Goal: Information Seeking & Learning: Find specific page/section

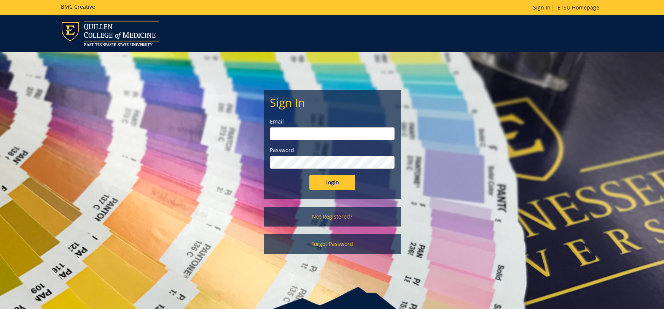
type input "[EMAIL_ADDRESS][DOMAIN_NAME]"
click at [342, 180] on input "Login" at bounding box center [332, 182] width 46 height 15
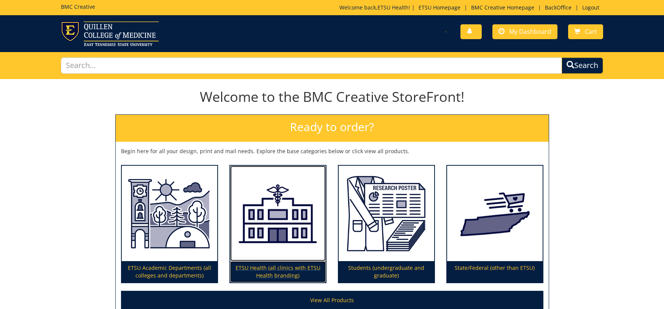
click at [293, 217] on img at bounding box center [278, 214] width 96 height 96
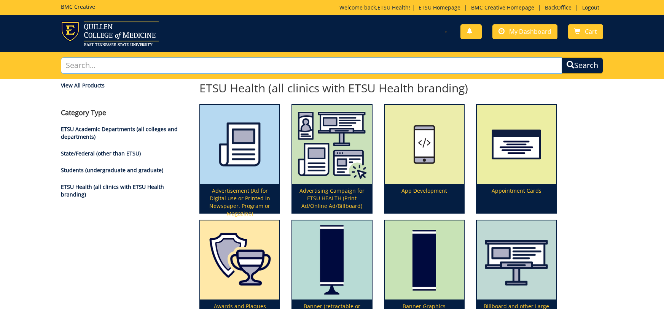
click at [295, 62] on input "text" at bounding box center [311, 65] width 501 height 16
type input "privacy"
click at [562, 57] on button "Search" at bounding box center [582, 65] width 41 height 16
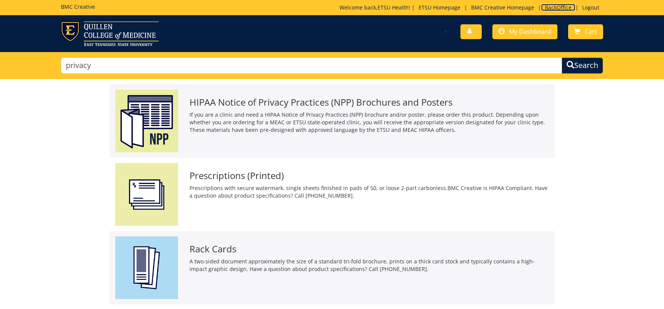
click at [561, 6] on link "BackOffice" at bounding box center [558, 7] width 34 height 7
